Goal: Navigation & Orientation: Find specific page/section

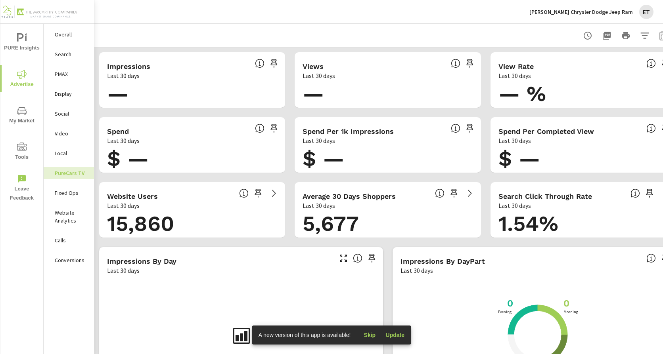
scroll to position [0, 24]
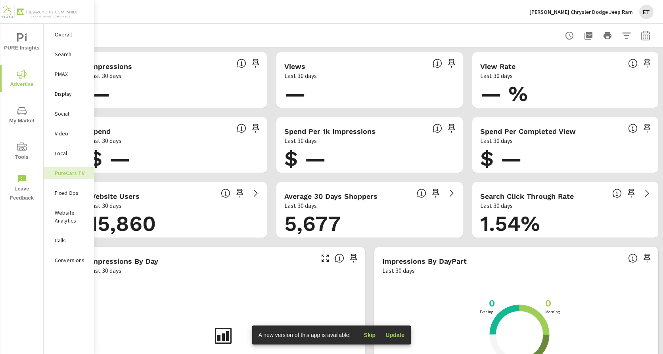
click at [366, 335] on span "Skip" at bounding box center [369, 335] width 19 height 7
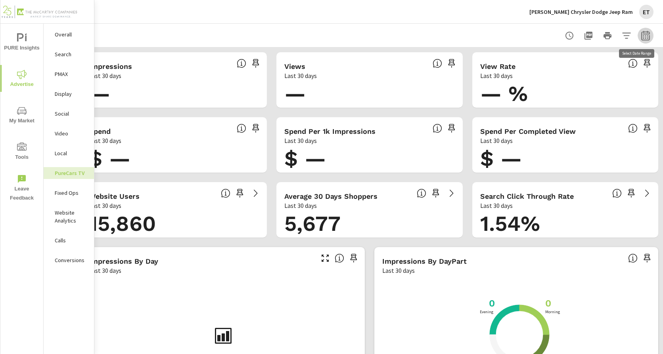
click at [640, 36] on icon "button" at bounding box center [645, 36] width 10 height 10
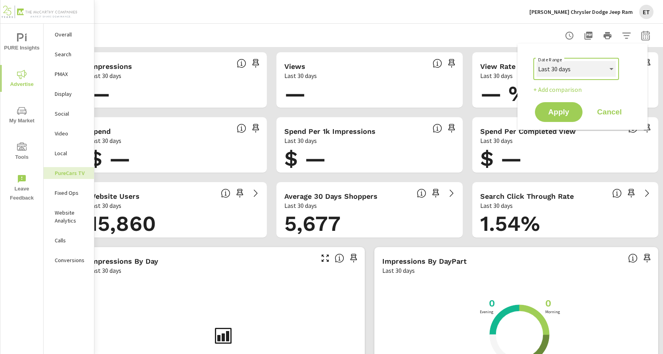
click at [575, 74] on select "Custom Yesterday Last week Last 7 days Last 14 days Last 30 days Last 45 days L…" at bounding box center [575, 69] width 79 height 16
click at [536, 61] on select "Custom Yesterday Last week Last 7 days Last 14 days Last 30 days Last 45 days L…" at bounding box center [575, 69] width 79 height 16
select select "Last month"
click at [558, 118] on button "Apply" at bounding box center [558, 112] width 49 height 21
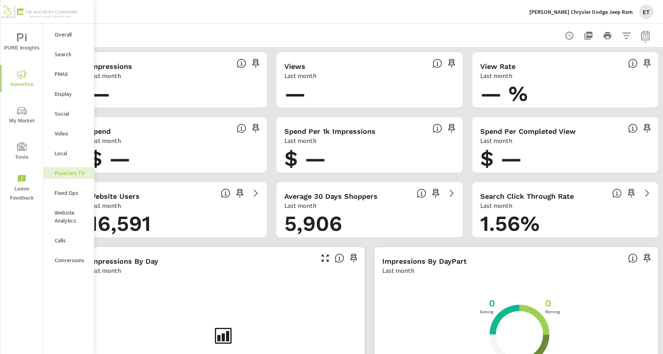
click at [602, 15] on p "[PERSON_NAME] Chrysler Dodge Jeep Ram" at bounding box center [580, 11] width 103 height 7
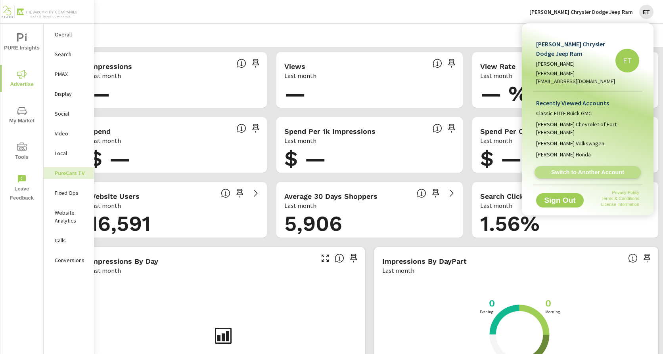
click at [582, 169] on span "Switch to Another Account" at bounding box center [587, 173] width 97 height 8
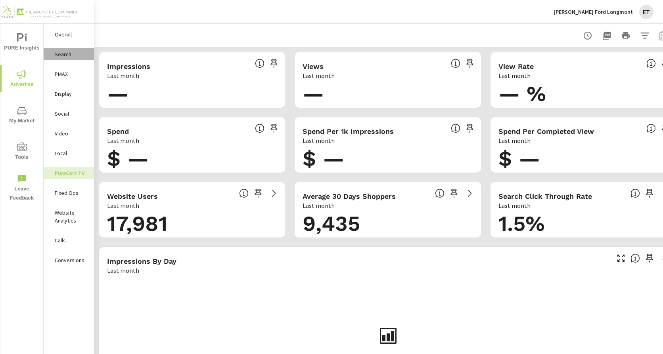
click at [67, 57] on p "Search" at bounding box center [71, 54] width 33 height 8
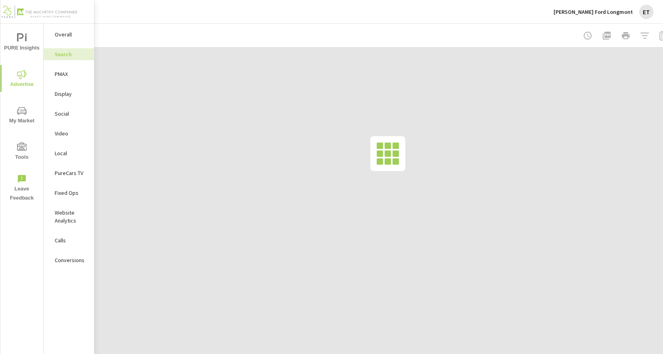
click at [59, 75] on p "PMAX" at bounding box center [71, 74] width 33 height 8
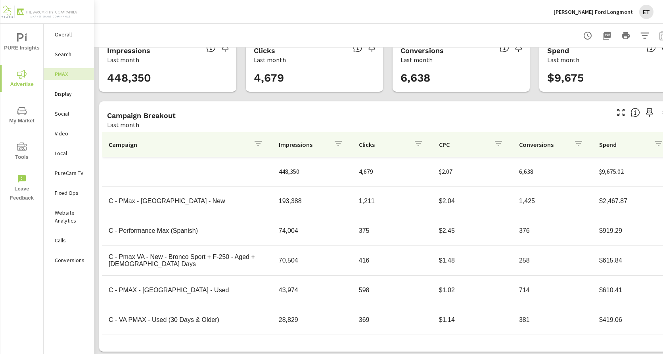
scroll to position [24, 0]
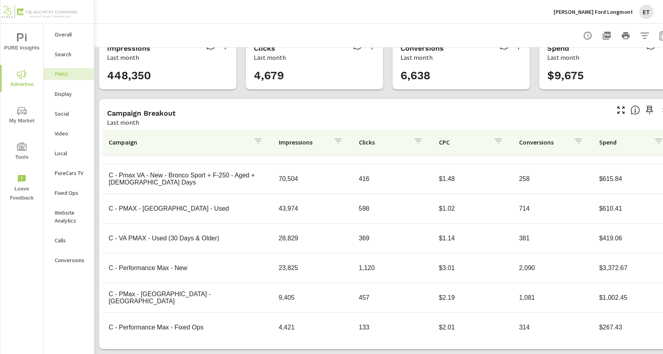
scroll to position [39, 0]
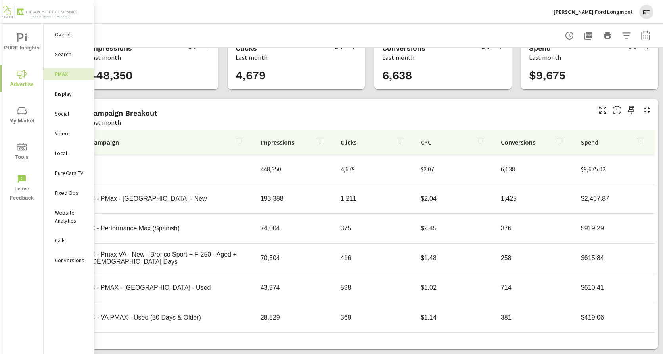
scroll to position [24, 0]
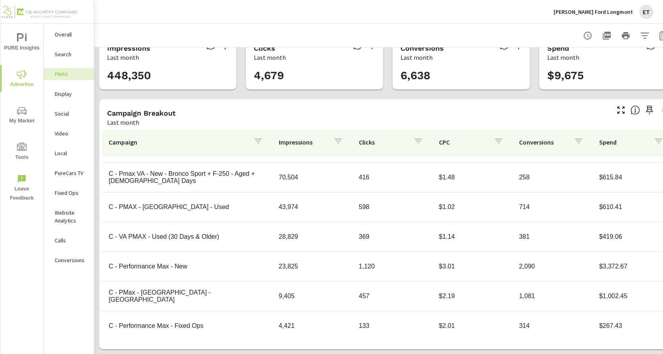
scroll to position [88, 0]
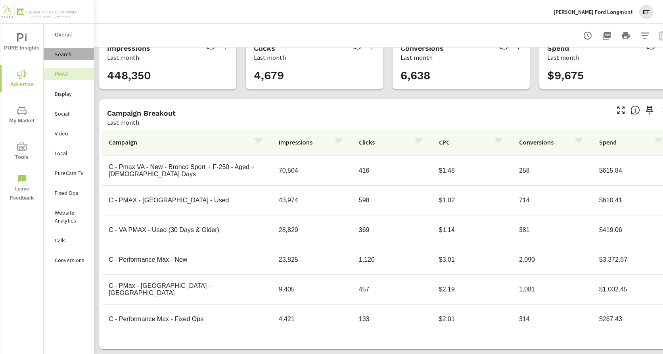
click at [80, 58] on p "Search" at bounding box center [71, 54] width 33 height 8
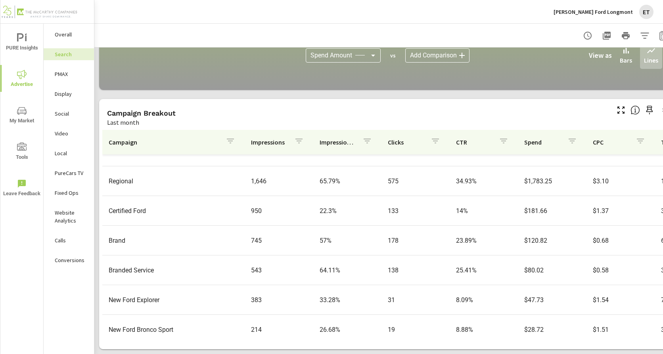
scroll to position [198, 0]
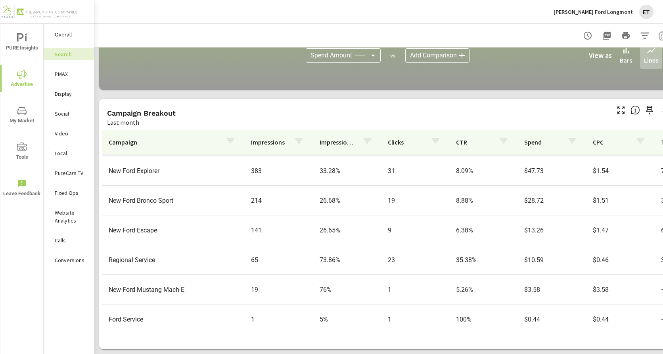
scroll to position [332, 0]
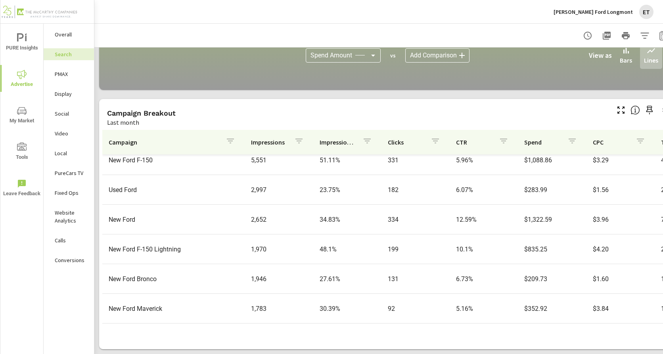
scroll to position [15, 0]
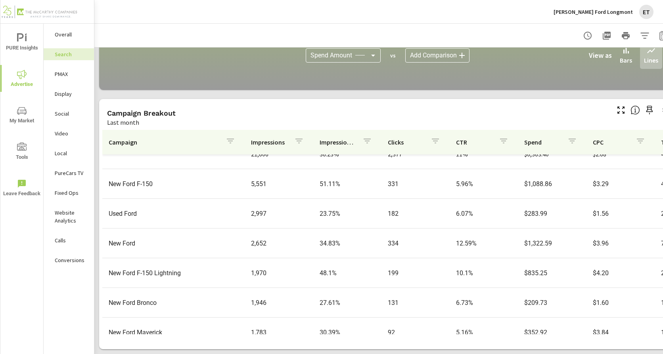
click at [580, 13] on p "[PERSON_NAME] Ford Longmont" at bounding box center [592, 11] width 79 height 7
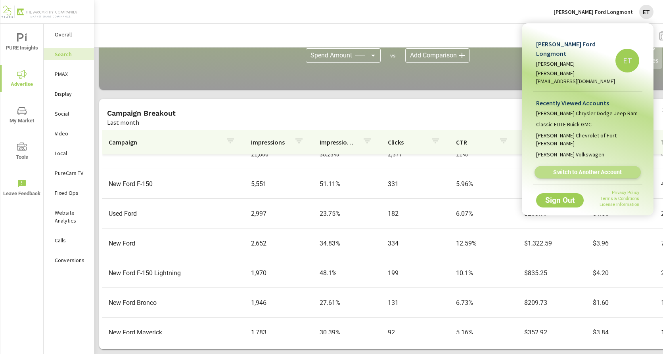
click at [571, 169] on span "Switch to Another Account" at bounding box center [587, 173] width 97 height 8
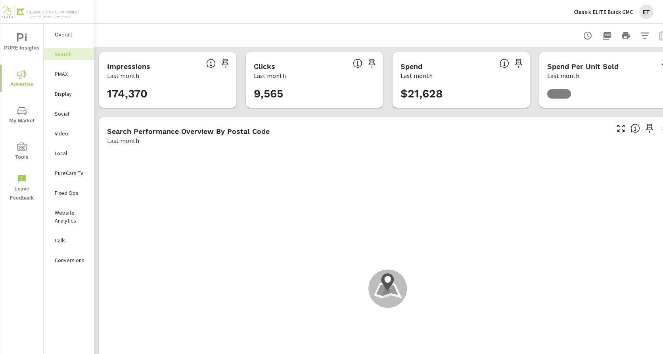
scroll to position [149, 0]
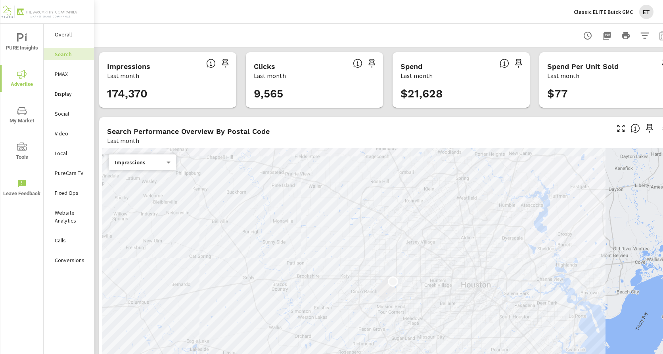
click at [69, 77] on p "PMAX" at bounding box center [71, 74] width 33 height 8
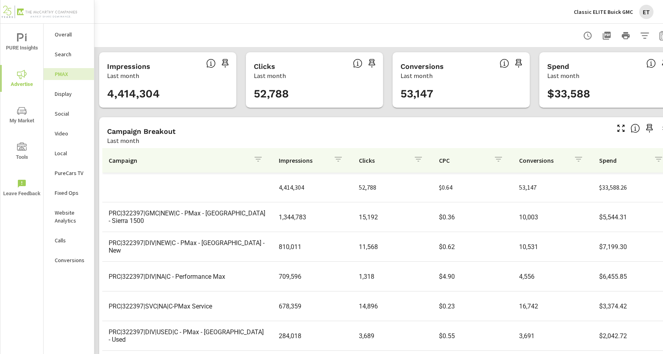
click at [65, 113] on p "Social" at bounding box center [71, 114] width 33 height 8
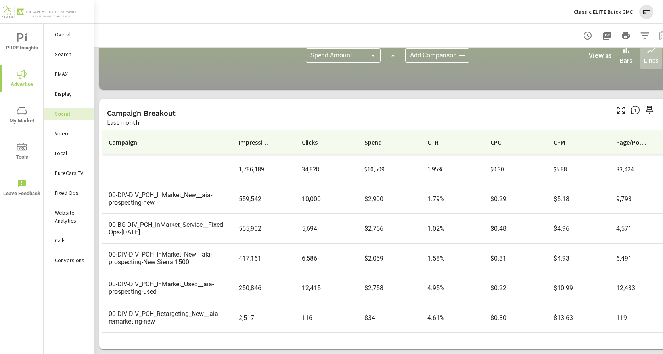
scroll to position [219, 0]
click at [68, 92] on p "Display" at bounding box center [71, 94] width 33 height 8
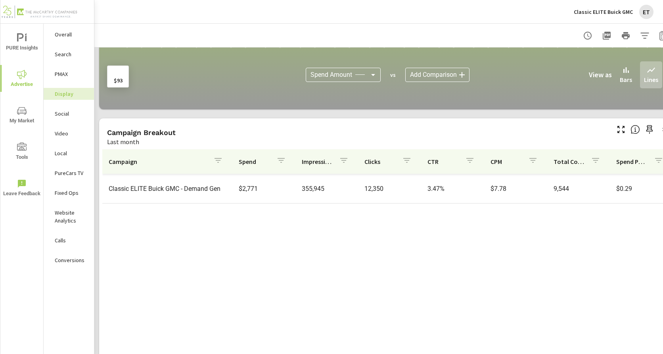
scroll to position [219, 0]
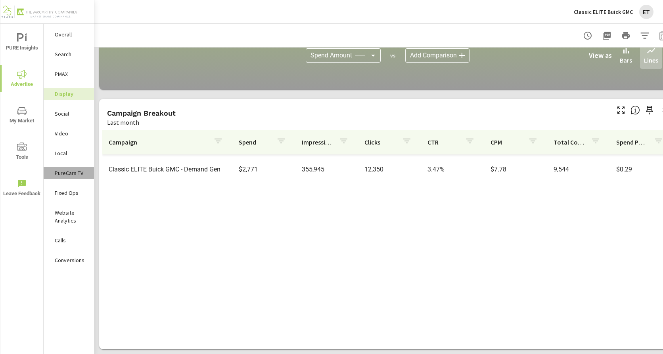
click at [70, 173] on p "PureCars TV" at bounding box center [71, 173] width 33 height 8
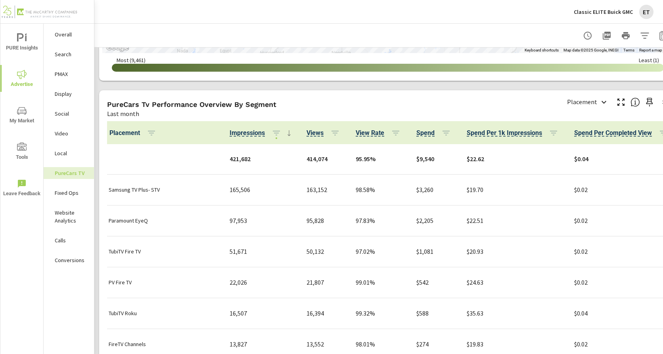
scroll to position [951, 0]
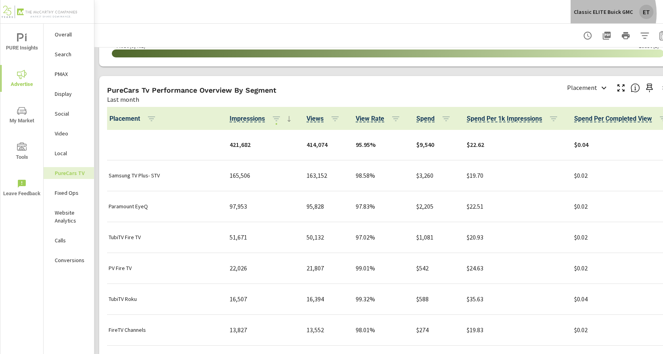
click at [598, 13] on p "Classic ELITE Buick GMC" at bounding box center [602, 11] width 59 height 7
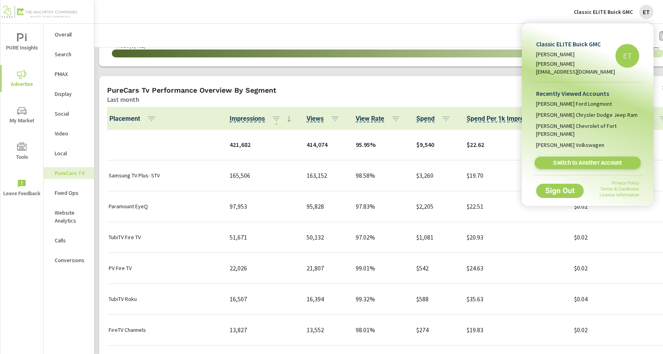
click at [585, 159] on span "Switch to Another Account" at bounding box center [587, 163] width 97 height 8
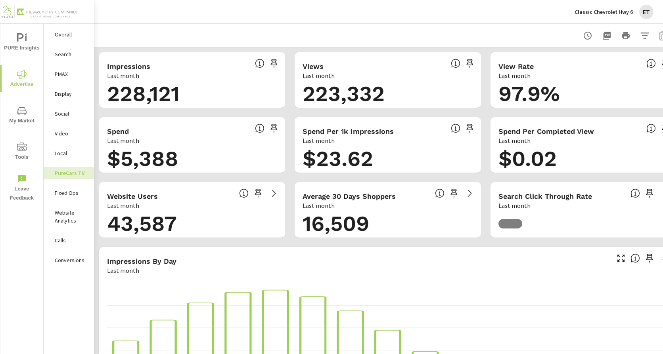
click at [66, 74] on p "PMAX" at bounding box center [71, 74] width 33 height 8
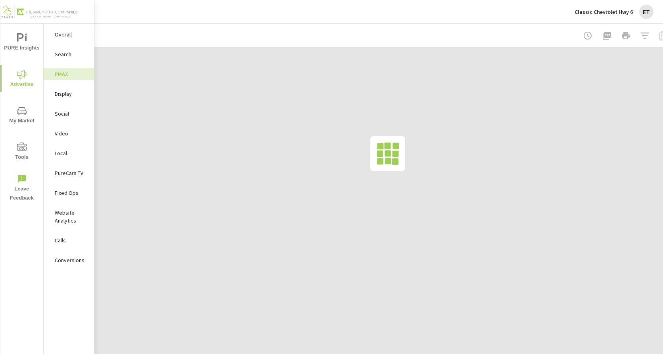
click at [62, 55] on p "Search" at bounding box center [71, 54] width 33 height 8
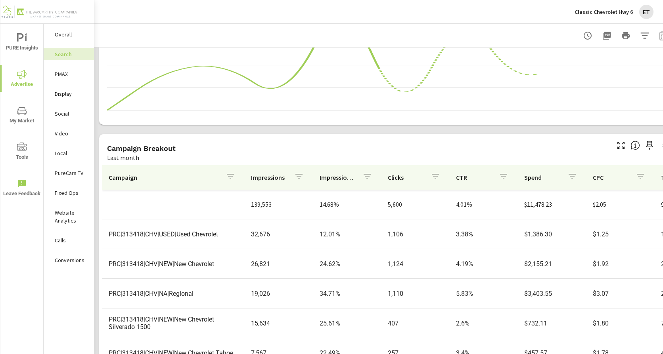
scroll to position [544, 0]
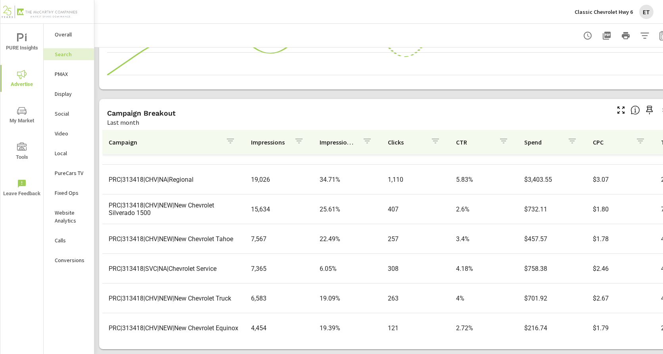
scroll to position [1, 0]
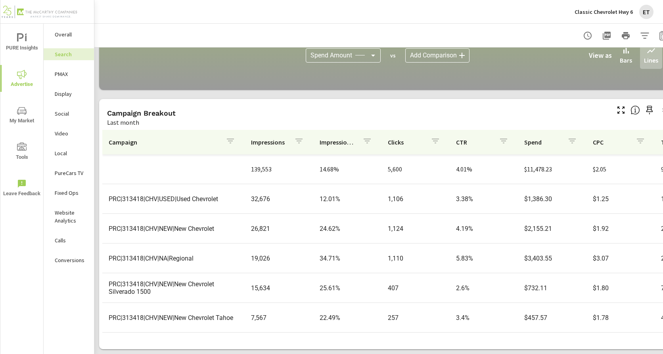
click at [62, 73] on p "PMAX" at bounding box center [71, 74] width 33 height 8
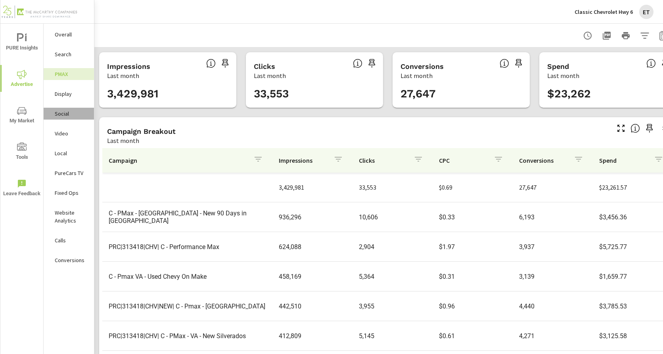
click at [63, 117] on p "Social" at bounding box center [71, 114] width 33 height 8
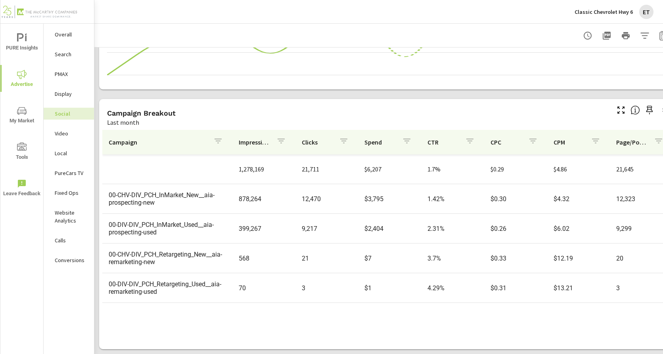
scroll to position [219, 0]
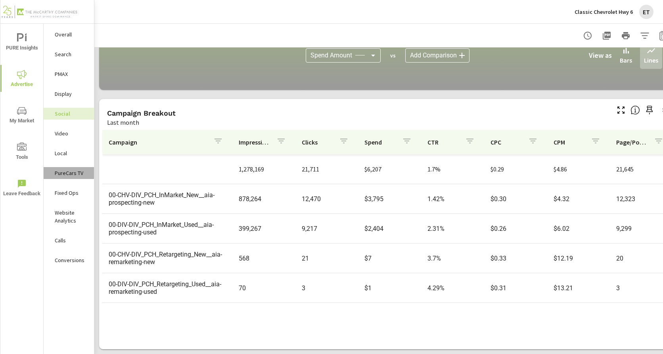
click at [75, 170] on p "PureCars TV" at bounding box center [71, 173] width 33 height 8
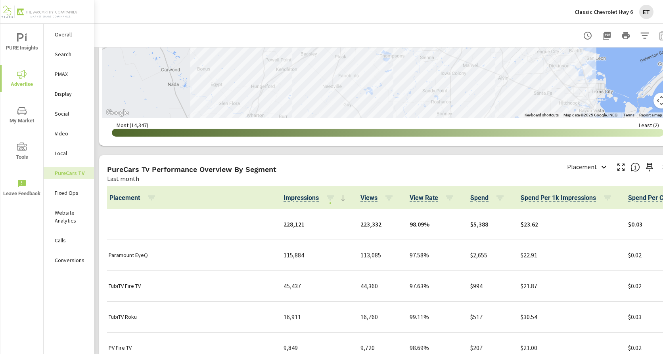
click at [592, 22] on button "Classic Chevrolet Hwy 6 ET" at bounding box center [613, 11] width 85 height 23
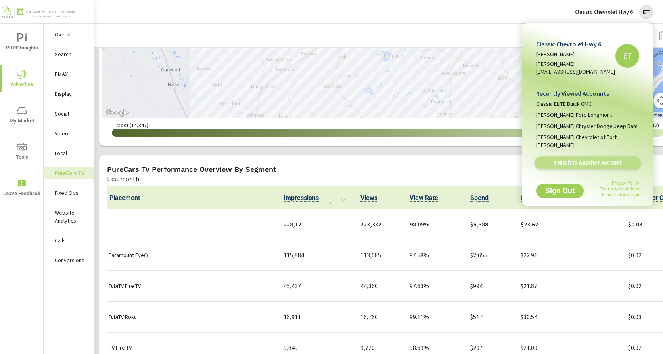
click at [587, 159] on span "Switch to Another Account" at bounding box center [587, 163] width 97 height 8
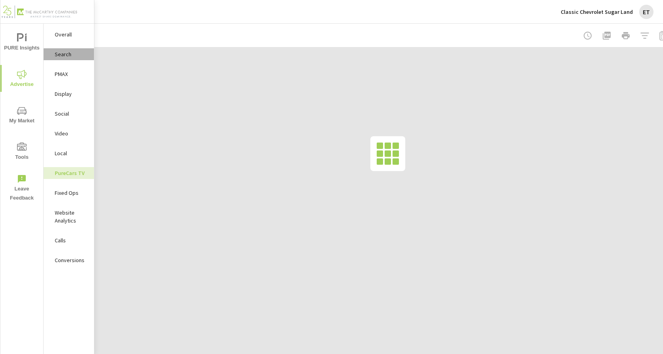
click at [69, 54] on p "Search" at bounding box center [71, 54] width 33 height 8
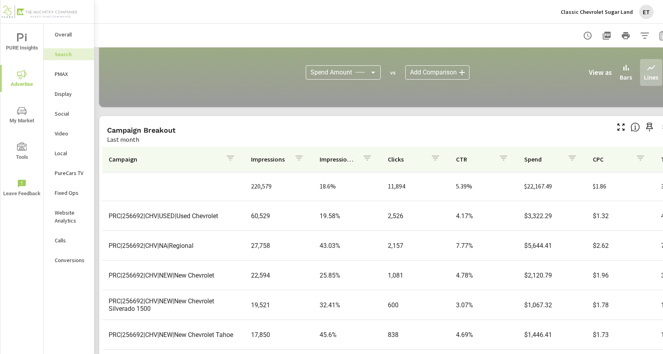
scroll to position [544, 0]
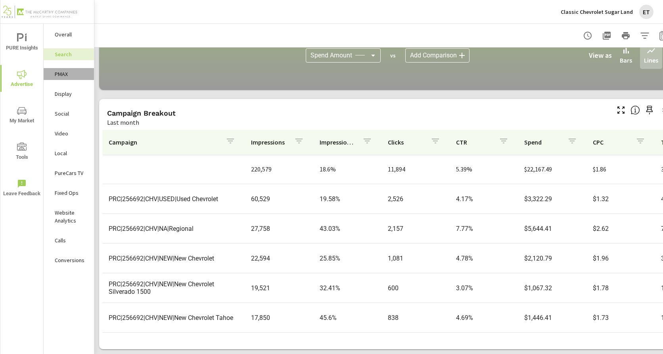
click at [69, 74] on p "PMAX" at bounding box center [71, 74] width 33 height 8
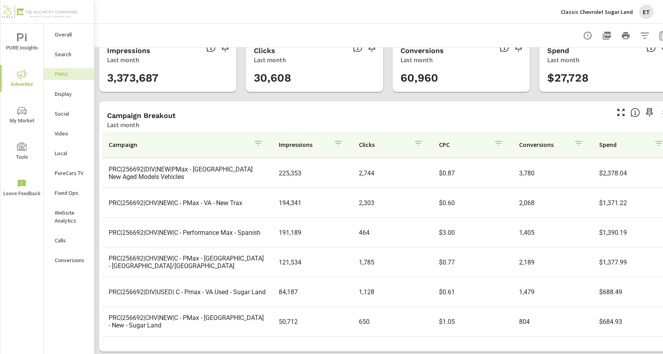
scroll to position [24, 0]
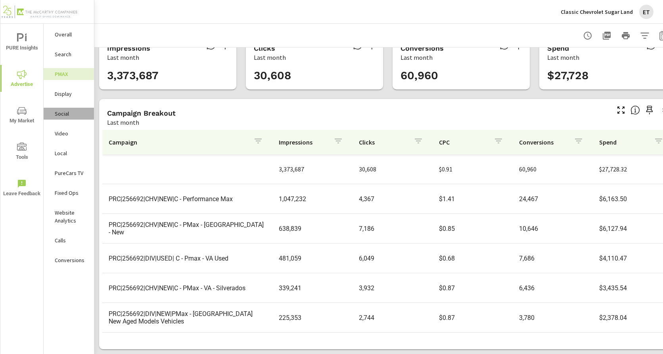
click at [64, 114] on p "Social" at bounding box center [71, 114] width 33 height 8
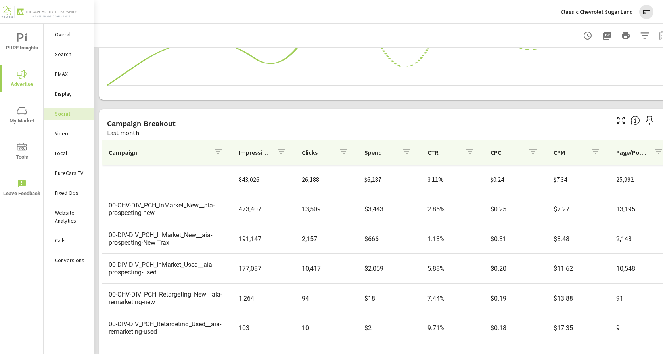
scroll to position [219, 0]
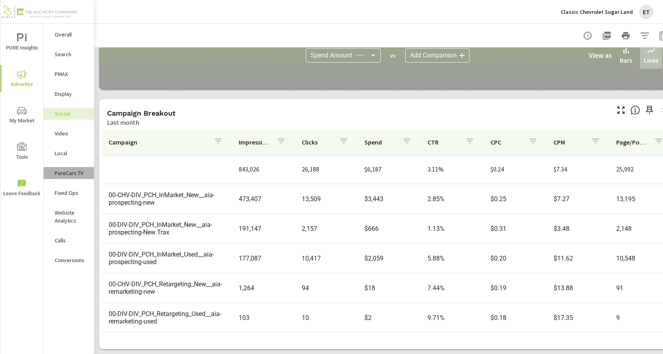
click at [69, 175] on p "PureCars TV" at bounding box center [71, 173] width 33 height 8
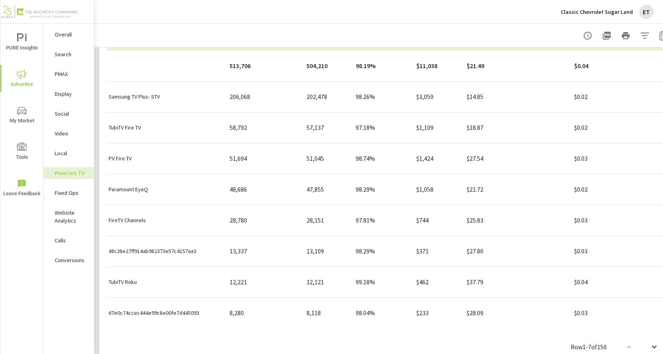
click at [572, 11] on p "Classic Chevrolet Sugar Land" at bounding box center [596, 11] width 72 height 7
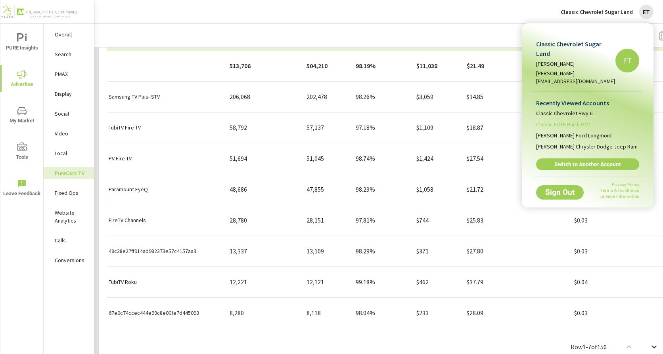
click at [575, 119] on li "Classic ELITE Buick GMC" at bounding box center [587, 124] width 103 height 11
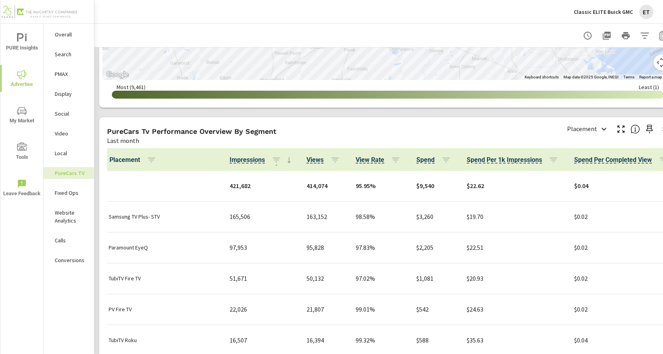
scroll to position [951, 0]
